Goal: Information Seeking & Learning: Learn about a topic

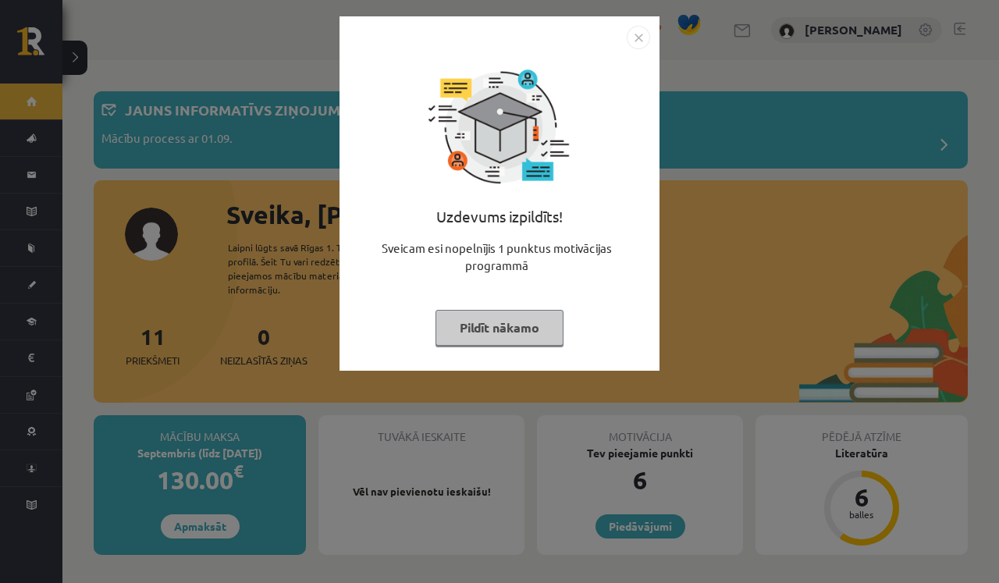
click at [481, 326] on button "Pildīt nākamo" at bounding box center [500, 328] width 128 height 36
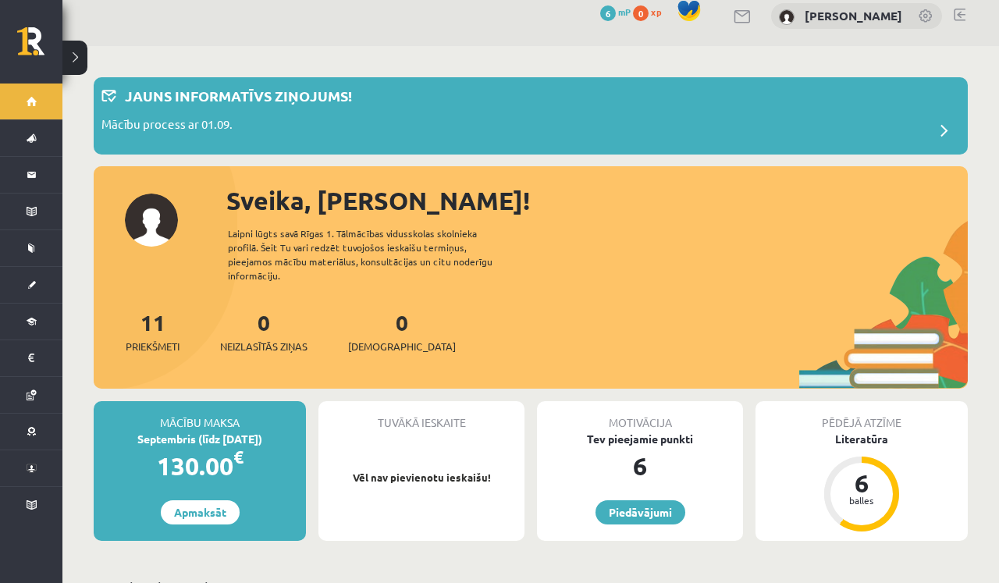
scroll to position [12, 0]
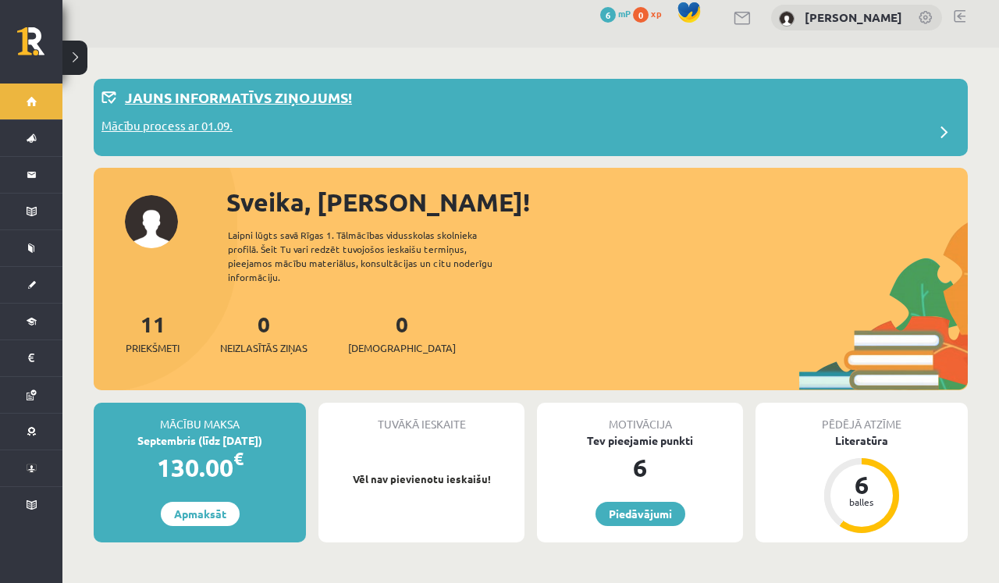
click at [232, 111] on div "Jauns informatīvs ziņojums!" at bounding box center [530, 102] width 859 height 30
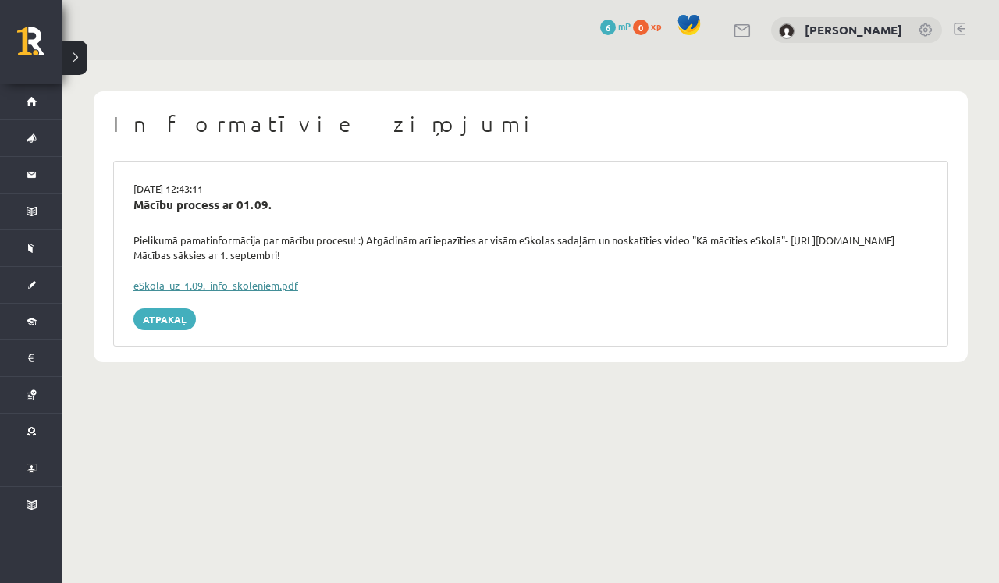
click at [275, 284] on link "eSkola_uz_1.09._info_skolēniem.pdf" at bounding box center [215, 285] width 165 height 13
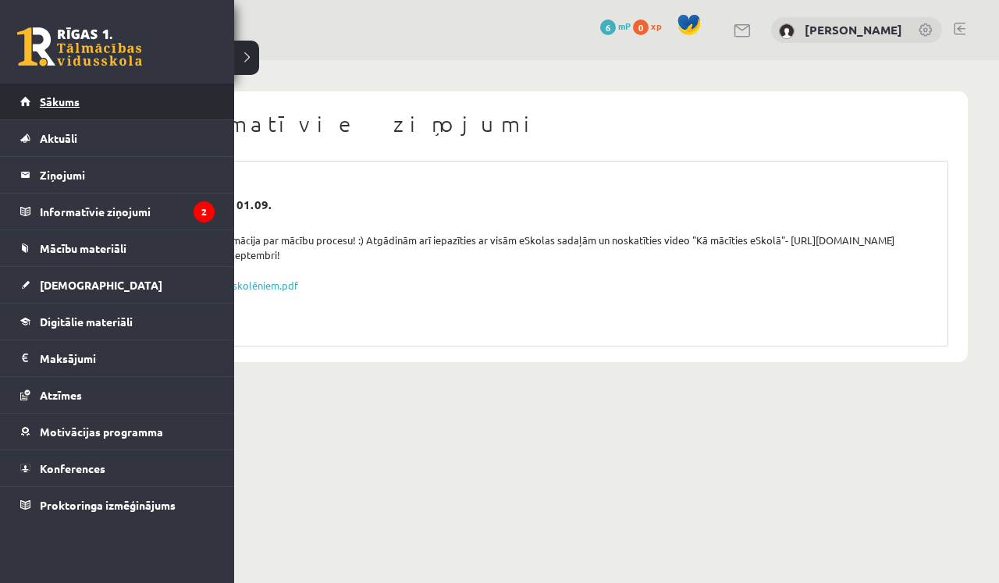
click at [35, 109] on link "Sākums" at bounding box center [117, 102] width 194 height 36
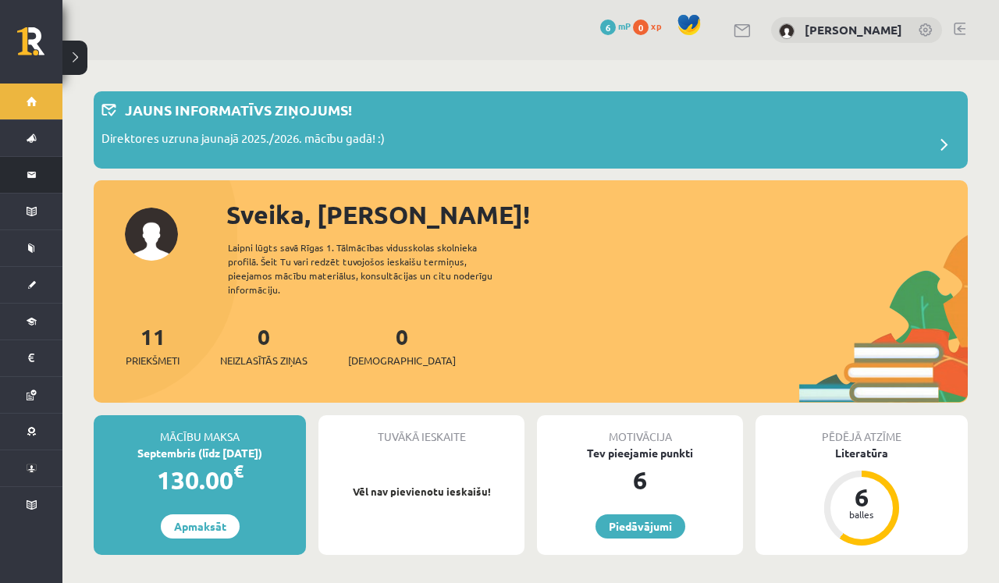
click at [28, 179] on link "Ziņojumi 0" at bounding box center [31, 175] width 62 height 36
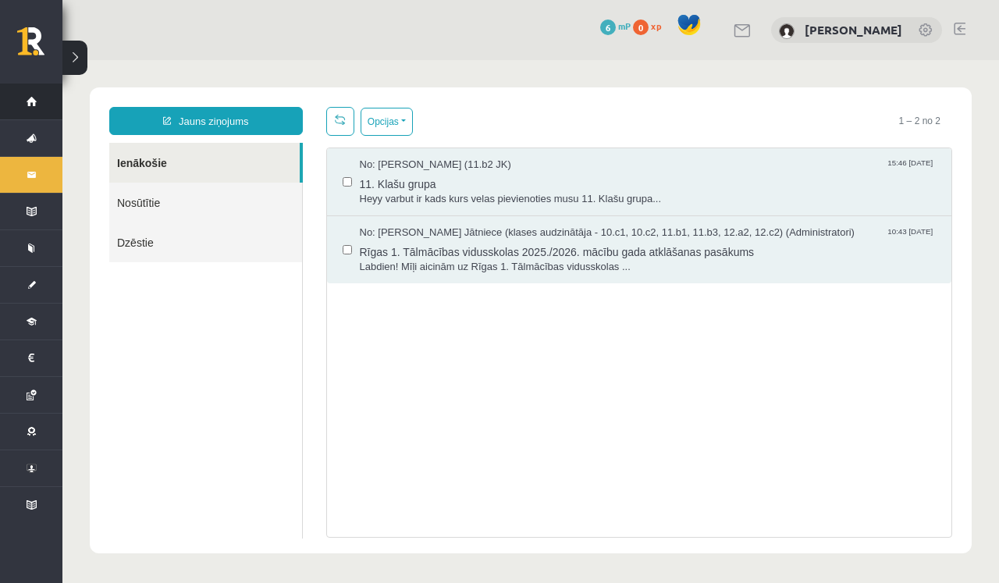
click at [26, 95] on link "Sākums" at bounding box center [31, 102] width 62 height 36
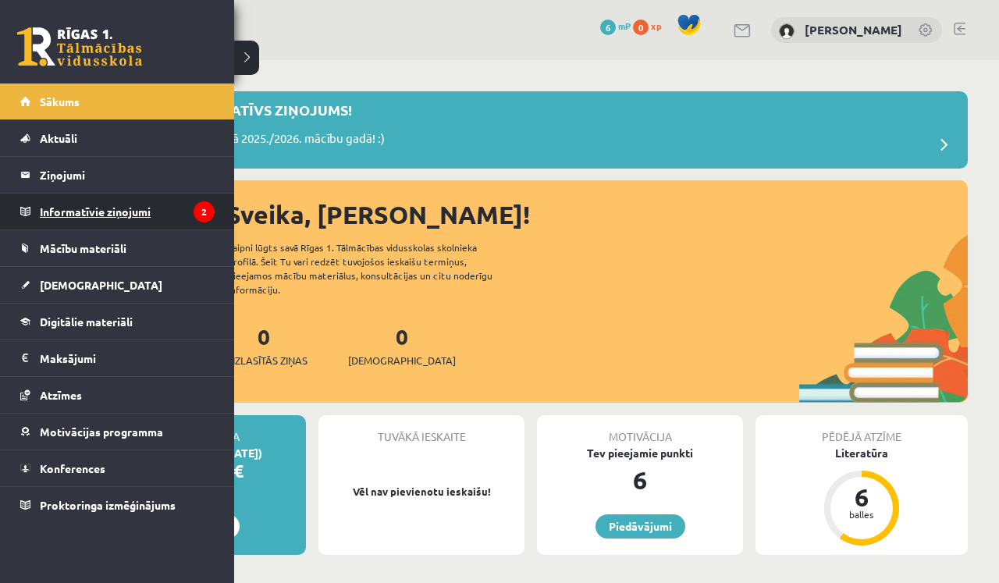
click at [65, 216] on legend "Informatīvie ziņojumi 2" at bounding box center [127, 212] width 175 height 36
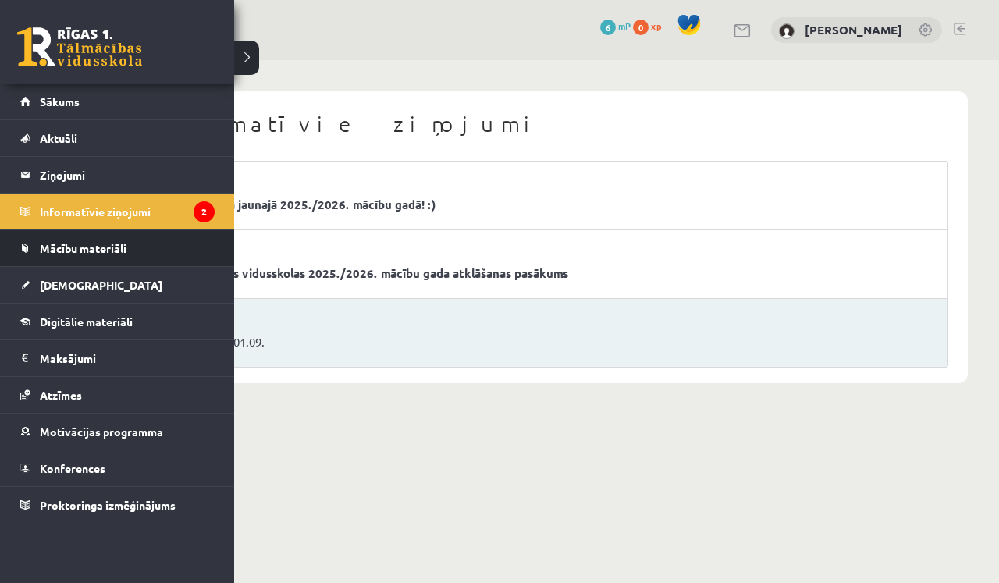
click at [62, 256] on link "Mācību materiāli" at bounding box center [117, 248] width 194 height 36
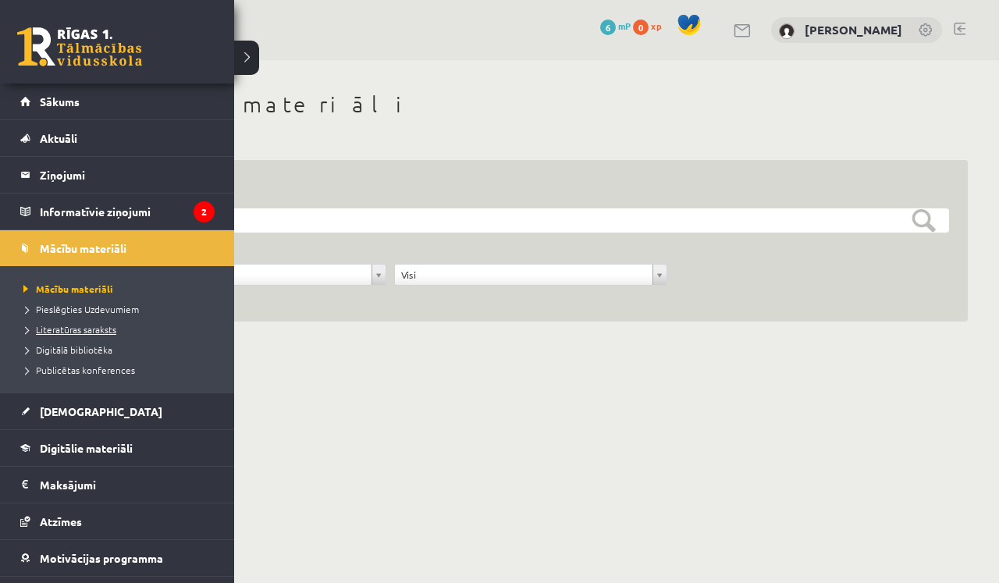
click at [87, 332] on span "Literatūras saraksts" at bounding box center [68, 329] width 97 height 12
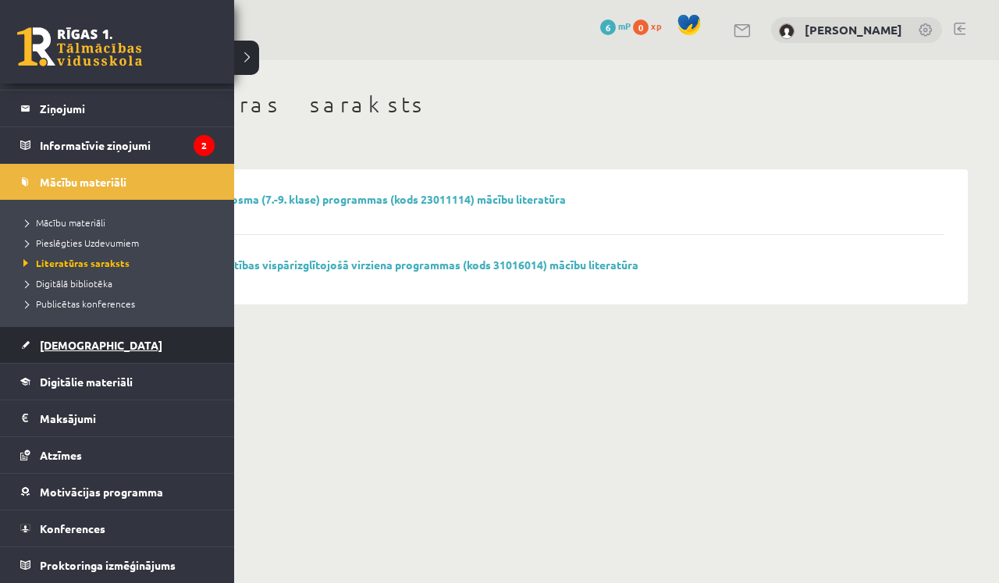
click at [57, 345] on span "[DEMOGRAPHIC_DATA]" at bounding box center [101, 345] width 123 height 14
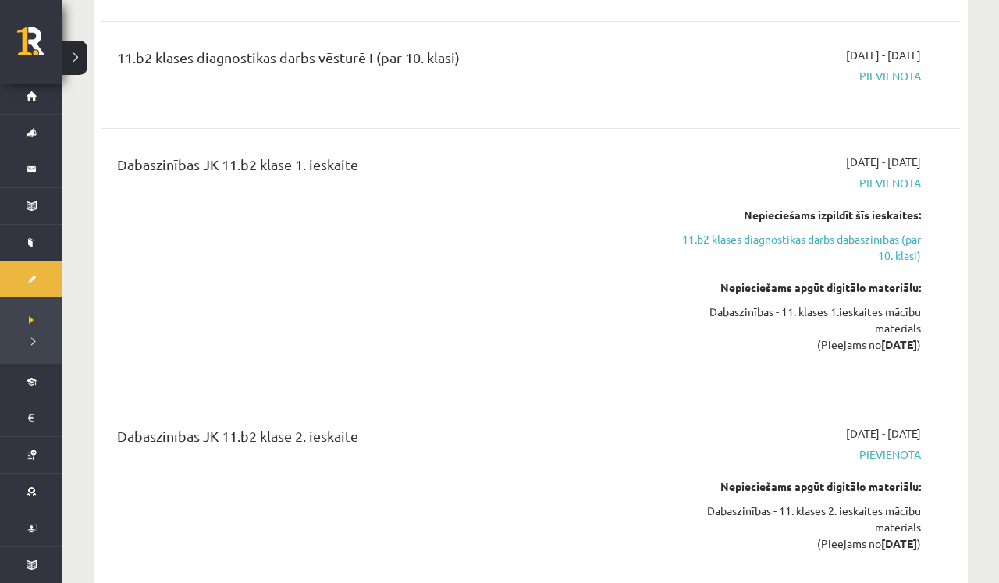
scroll to position [1935, 0]
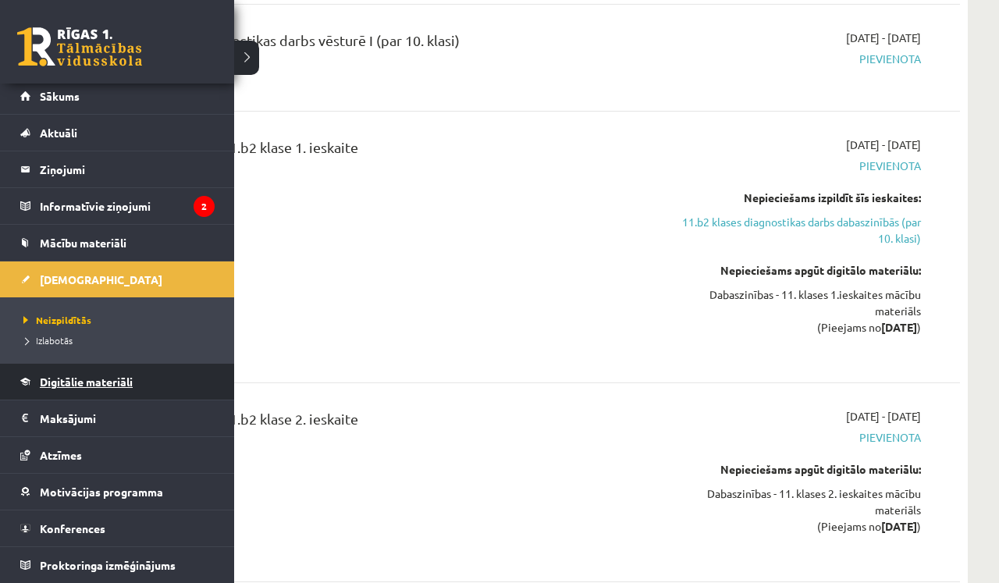
click at [76, 388] on link "Digitālie materiāli" at bounding box center [117, 382] width 194 height 36
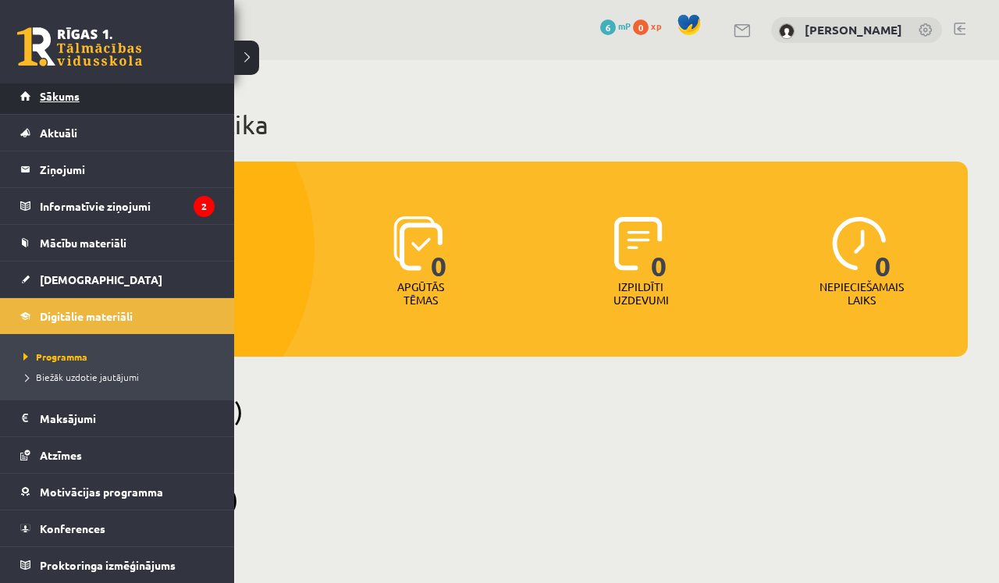
click at [63, 87] on link "Sākums" at bounding box center [117, 96] width 194 height 36
